Goal: Transaction & Acquisition: Obtain resource

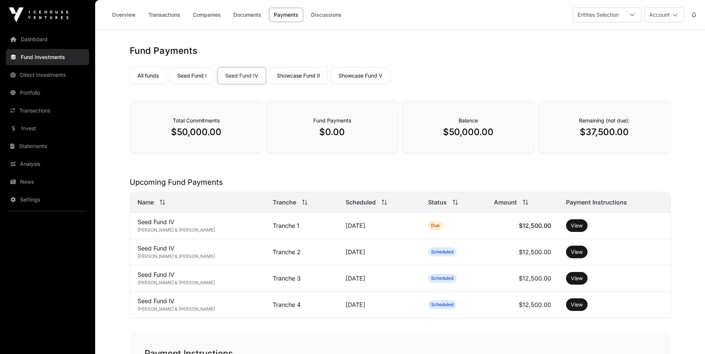
click at [40, 40] on link "Dashboard" at bounding box center [47, 39] width 83 height 16
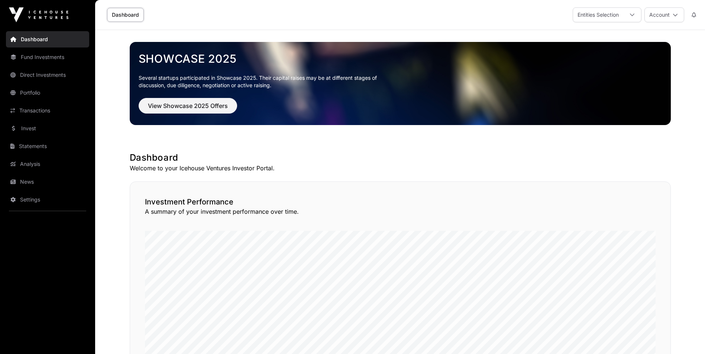
click at [34, 143] on link "Statements" at bounding box center [47, 146] width 83 height 16
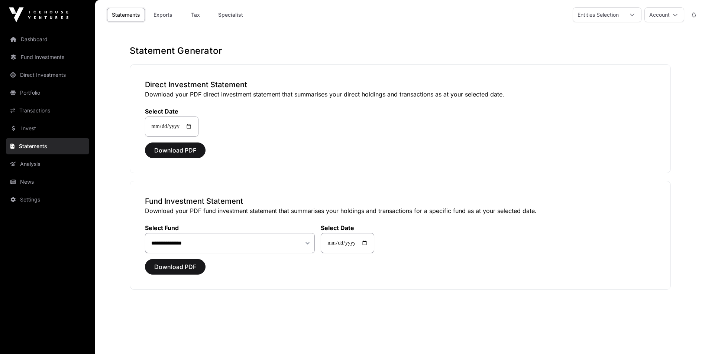
click at [196, 12] on link "Tax" at bounding box center [196, 15] width 30 height 14
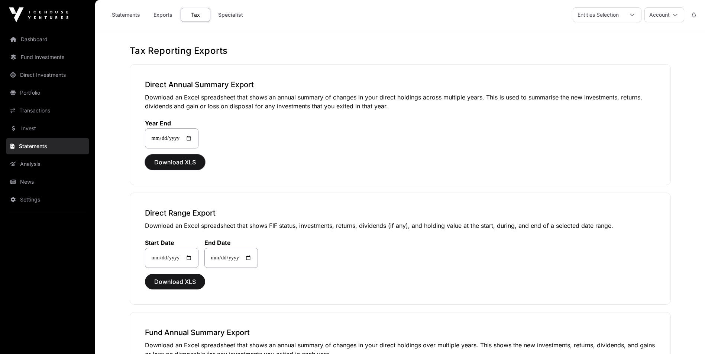
click at [185, 164] on span "Download XLS" at bounding box center [175, 162] width 42 height 9
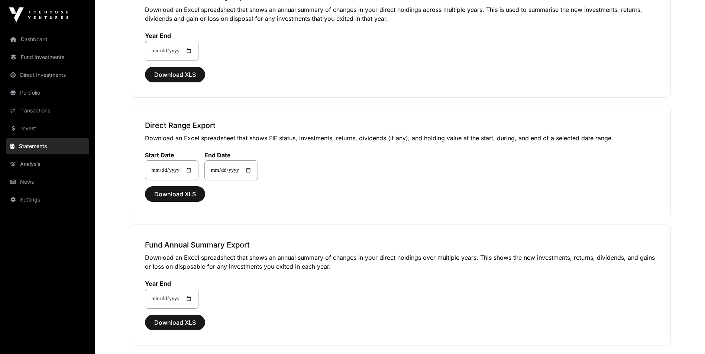
scroll to position [111, 0]
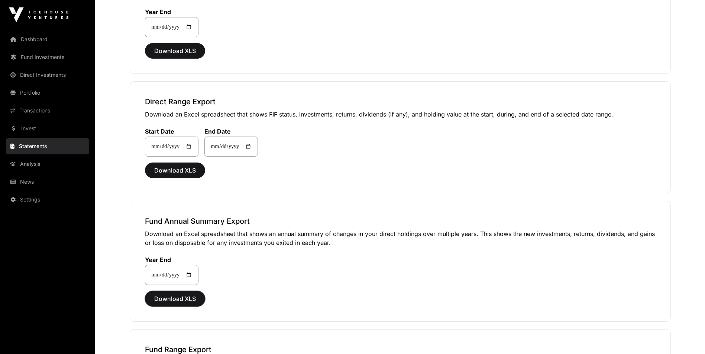
click at [183, 299] on span "Download XLS" at bounding box center [175, 299] width 42 height 9
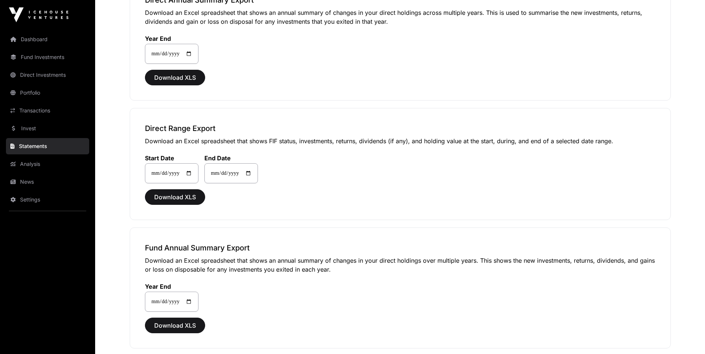
scroll to position [0, 0]
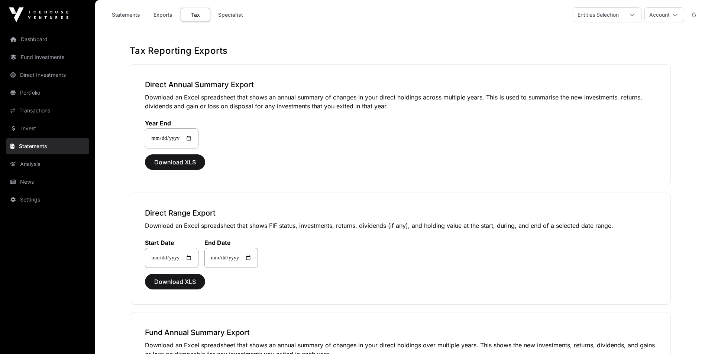
click at [29, 39] on link "Dashboard" at bounding box center [47, 39] width 83 height 16
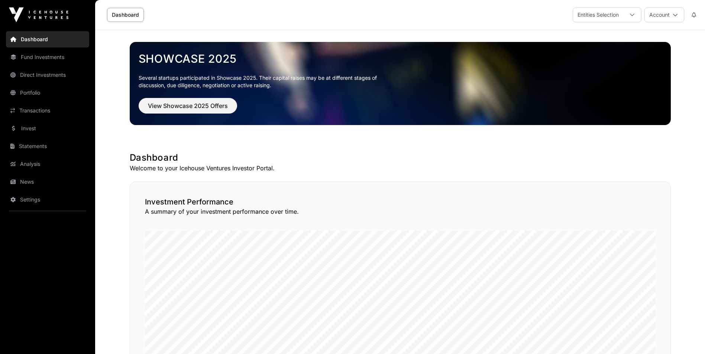
click at [631, 13] on icon at bounding box center [631, 14] width 5 height 5
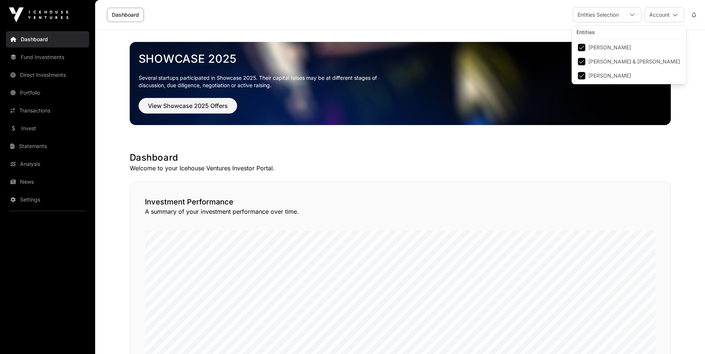
click at [663, 13] on button "Account" at bounding box center [664, 14] width 40 height 15
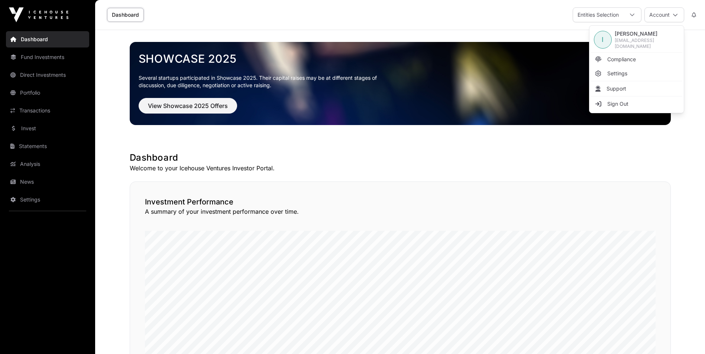
click at [623, 13] on div at bounding box center [632, 15] width 18 height 14
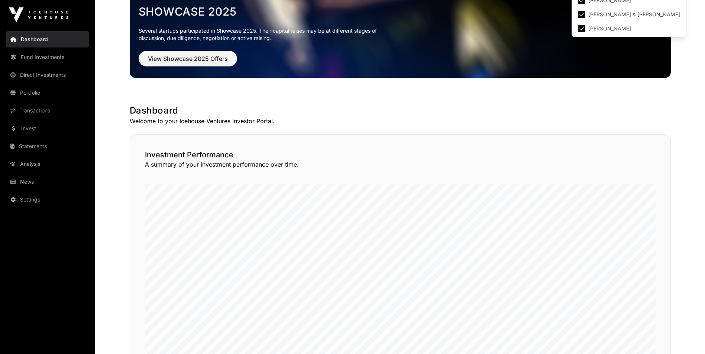
scroll to position [0, 0]
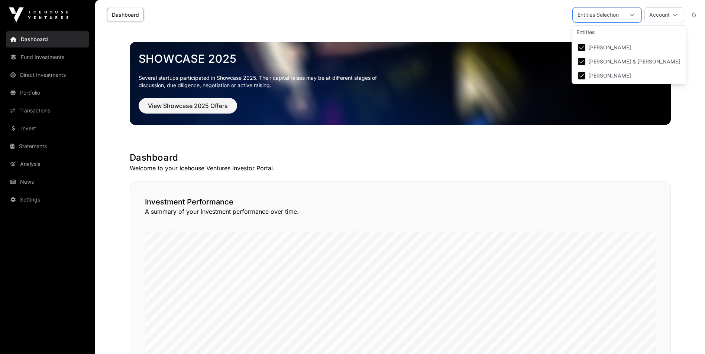
click at [32, 146] on link "Statements" at bounding box center [47, 146] width 83 height 16
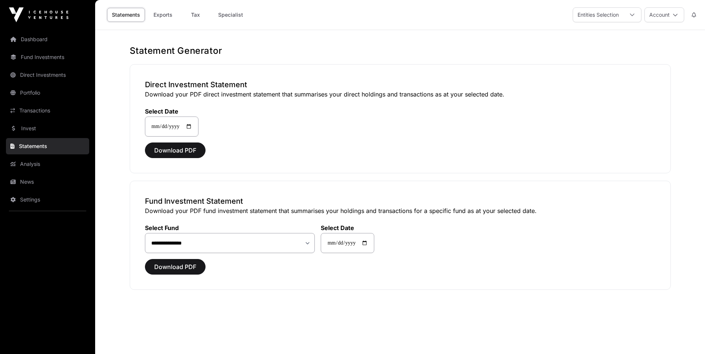
click at [192, 12] on link "Tax" at bounding box center [196, 15] width 30 height 14
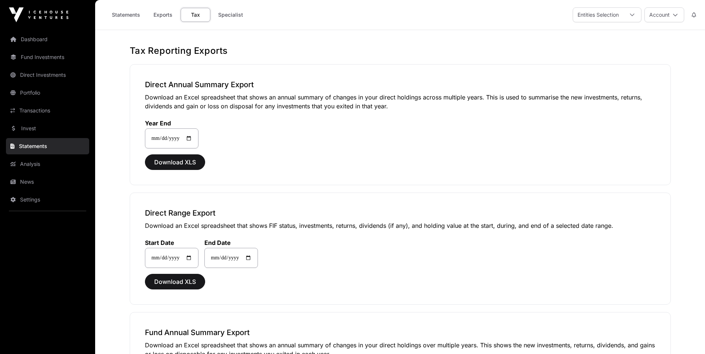
click at [126, 18] on link "Statements" at bounding box center [126, 15] width 38 height 14
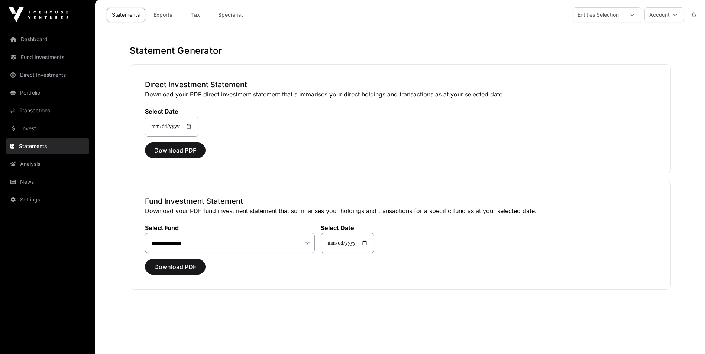
click at [160, 16] on link "Exports" at bounding box center [163, 15] width 30 height 14
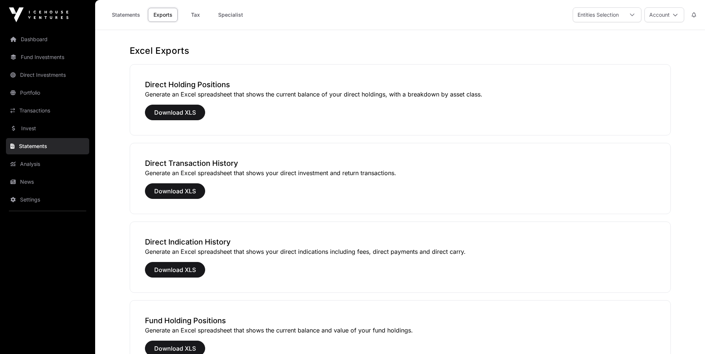
click at [194, 15] on link "Tax" at bounding box center [196, 15] width 30 height 14
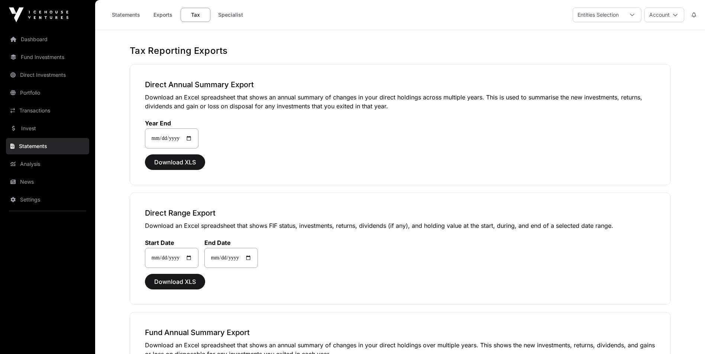
click at [629, 13] on icon at bounding box center [631, 14] width 5 height 5
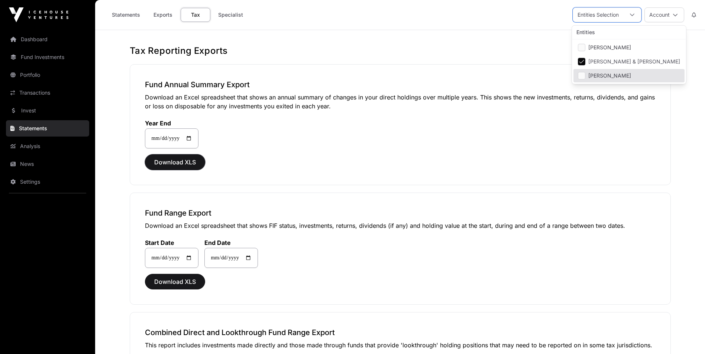
click at [175, 163] on span "Download XLS" at bounding box center [175, 162] width 42 height 9
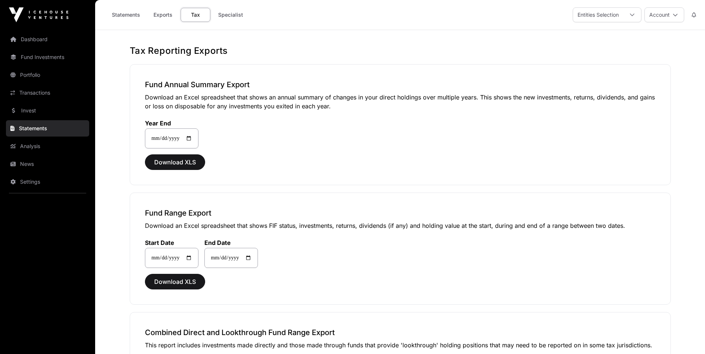
click at [407, 49] on h1 "Tax Reporting Exports" at bounding box center [400, 51] width 541 height 12
click at [630, 15] on icon at bounding box center [631, 14] width 5 height 5
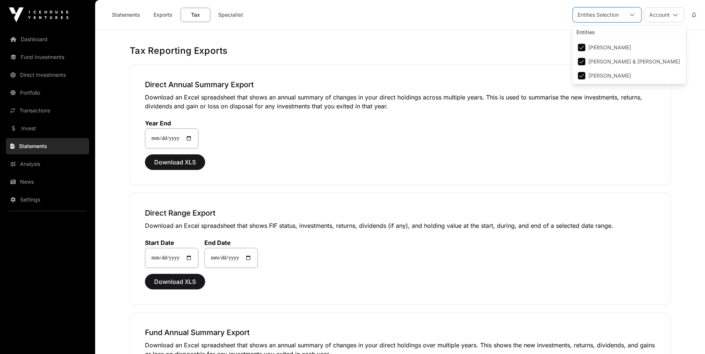
click at [36, 39] on link "Dashboard" at bounding box center [47, 39] width 83 height 16
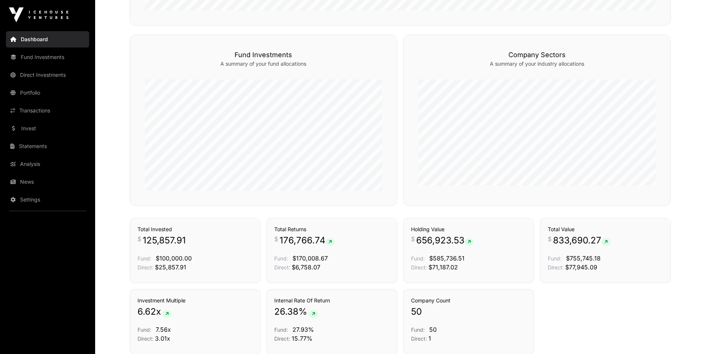
scroll to position [409, 0]
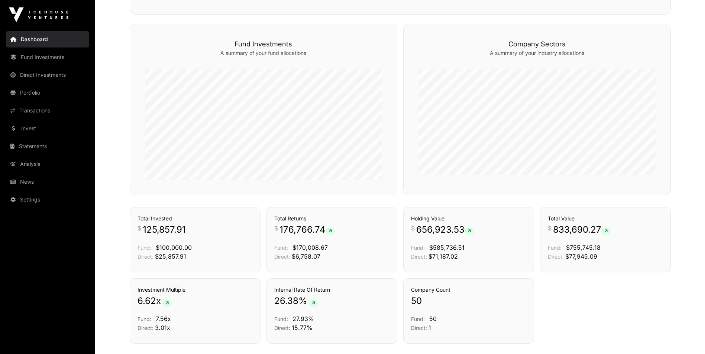
click at [374, 14] on link "Funds" at bounding box center [377, 10] width 24 height 7
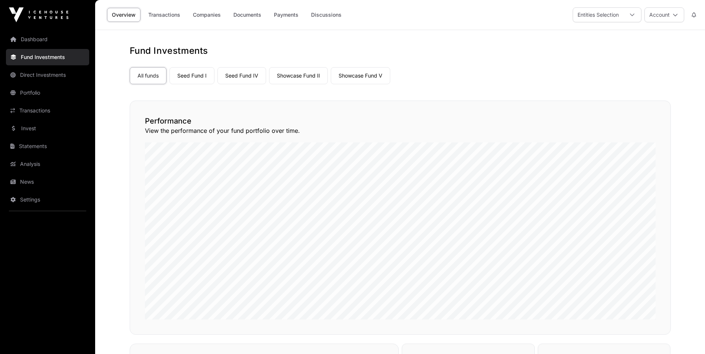
click at [196, 78] on link "Seed Fund I" at bounding box center [191, 75] width 45 height 17
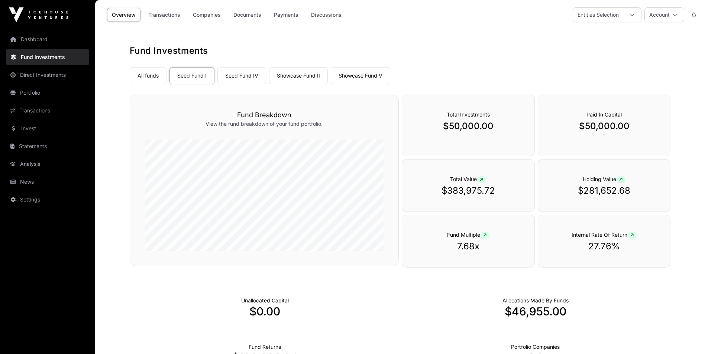
click at [150, 78] on link "All funds" at bounding box center [148, 75] width 37 height 17
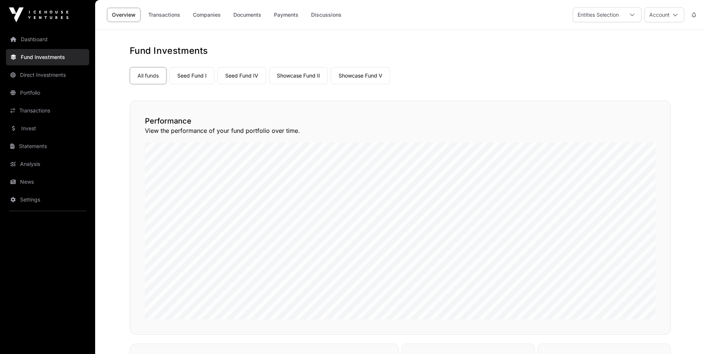
click at [39, 75] on link "Direct Investments" at bounding box center [47, 75] width 83 height 16
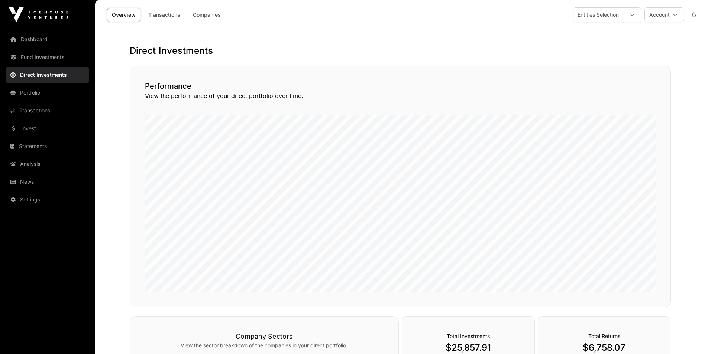
click at [29, 92] on link "Portfolio" at bounding box center [47, 93] width 83 height 16
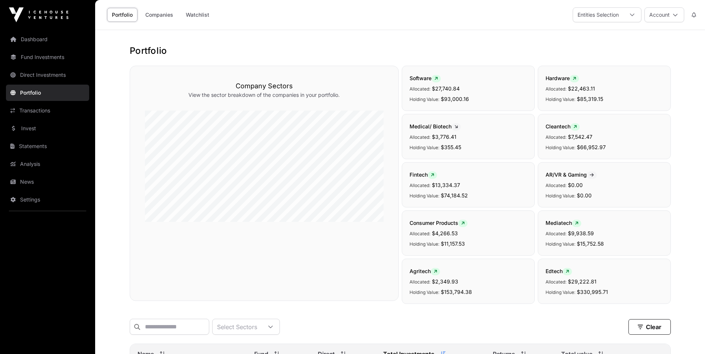
click at [33, 108] on link "Transactions" at bounding box center [47, 111] width 83 height 16
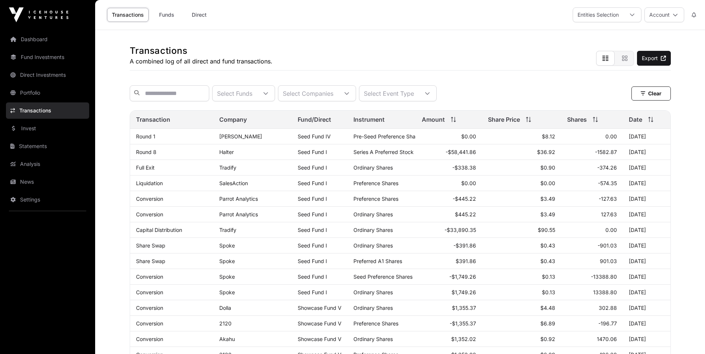
click at [32, 127] on link "Invest" at bounding box center [47, 128] width 83 height 16
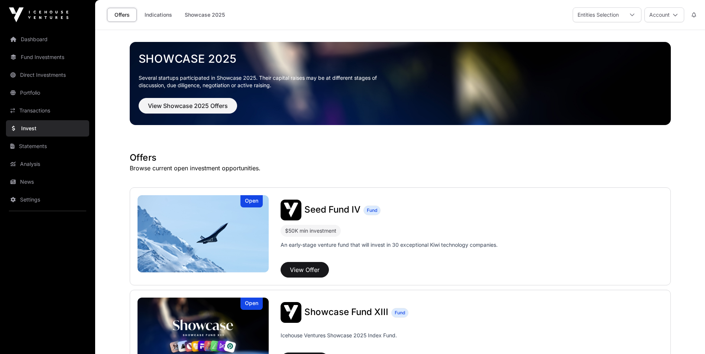
click at [32, 149] on link "Statements" at bounding box center [47, 146] width 83 height 16
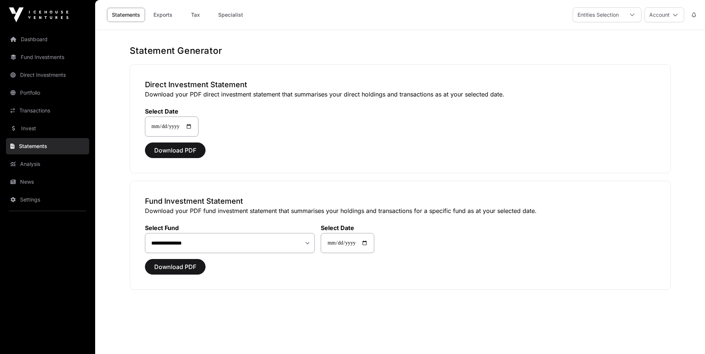
click at [195, 15] on link "Tax" at bounding box center [196, 15] width 30 height 14
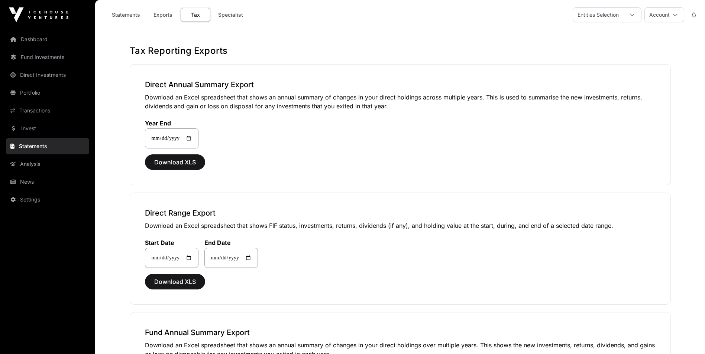
click at [631, 14] on icon at bounding box center [631, 14] width 5 height 5
click at [23, 111] on link "Transactions" at bounding box center [47, 111] width 83 height 16
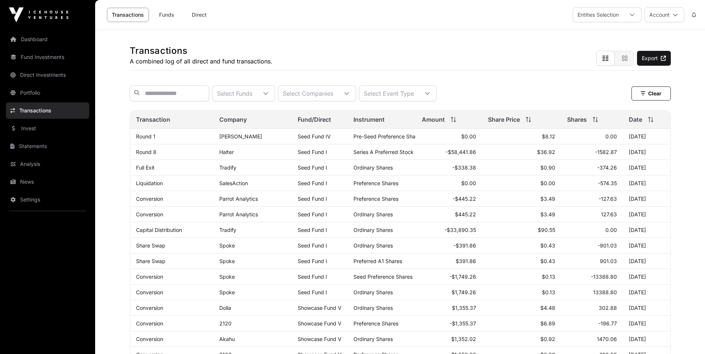
click at [31, 147] on link "Statements" at bounding box center [47, 146] width 83 height 16
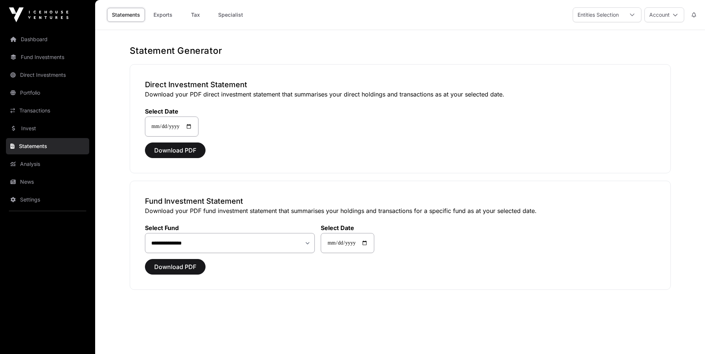
click at [158, 14] on link "Exports" at bounding box center [163, 15] width 30 height 14
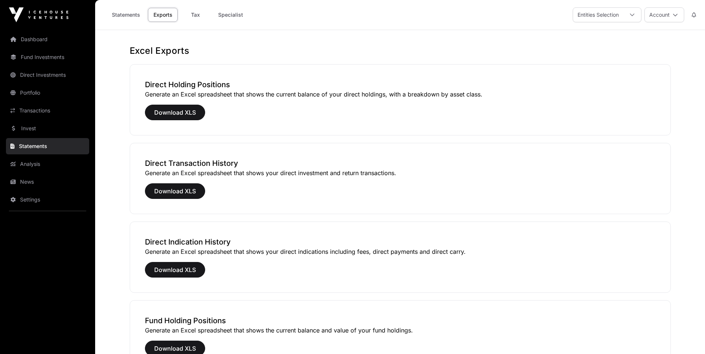
click at [199, 13] on link "Tax" at bounding box center [196, 15] width 30 height 14
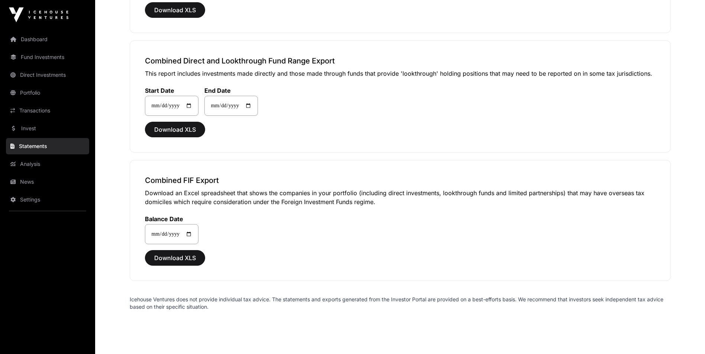
scroll to position [539, 0]
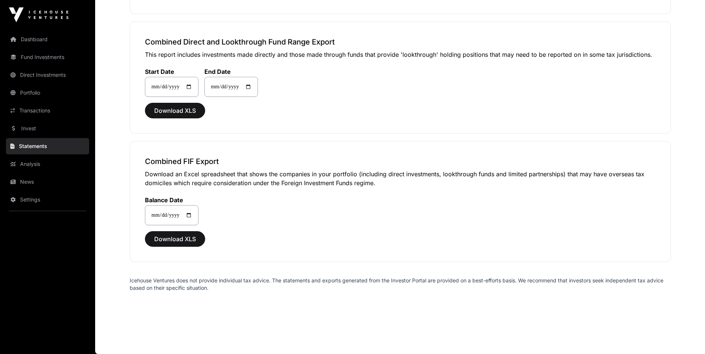
click at [41, 40] on link "Dashboard" at bounding box center [47, 39] width 83 height 16
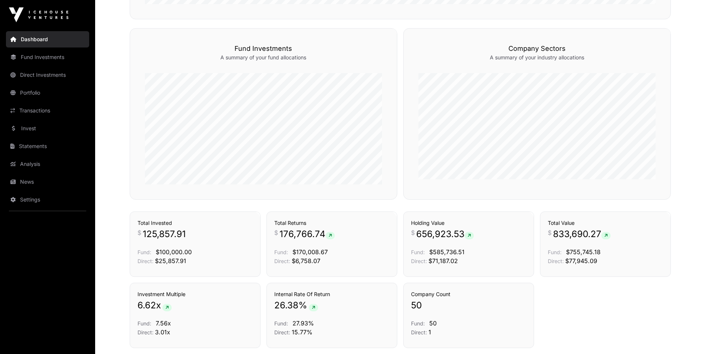
scroll to position [409, 0]
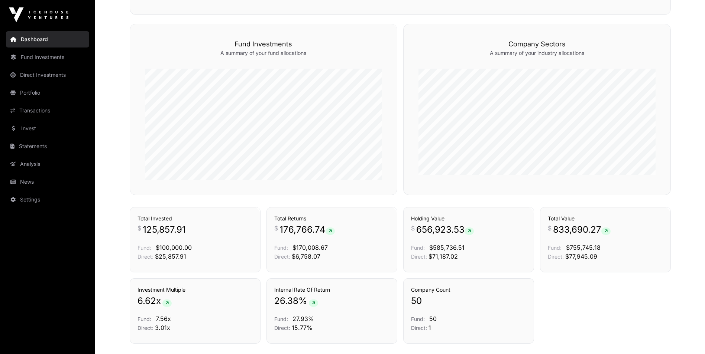
click at [370, 198] on link "Transactions" at bounding box center [373, 194] width 31 height 7
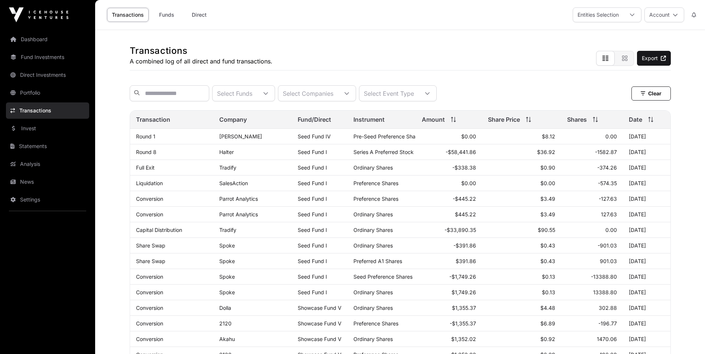
click at [27, 147] on link "Statements" at bounding box center [47, 146] width 83 height 16
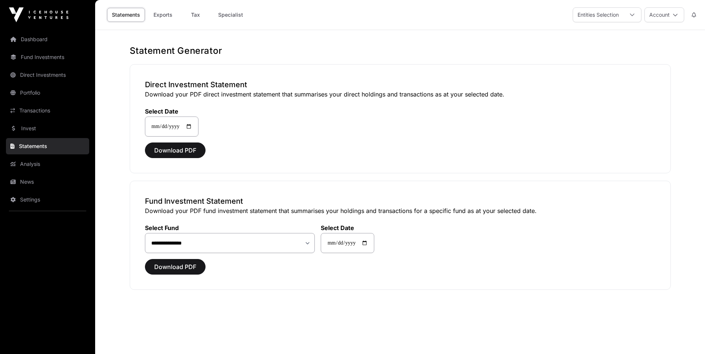
click at [193, 15] on link "Tax" at bounding box center [196, 15] width 30 height 14
